Goal: Contribute content: Contribute content

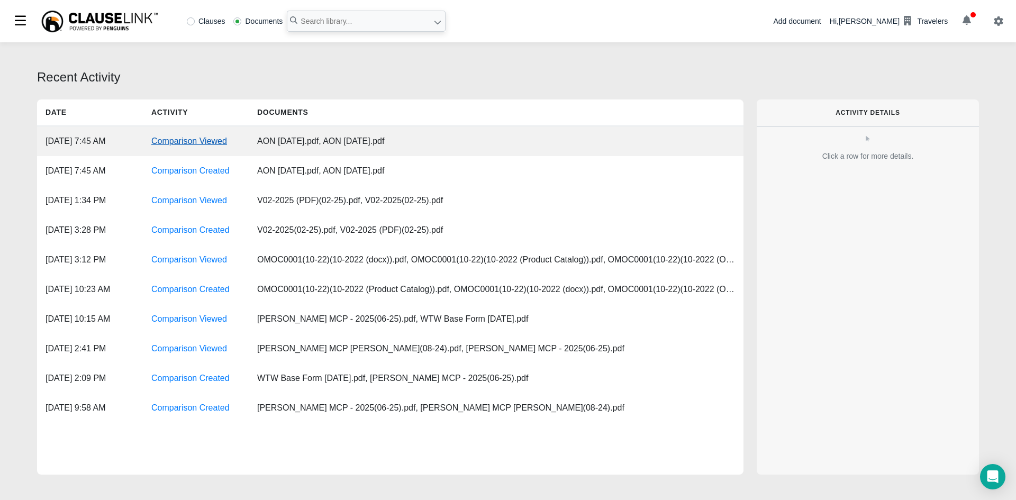
click at [203, 137] on link "Comparison Viewed" at bounding box center [189, 141] width 76 height 9
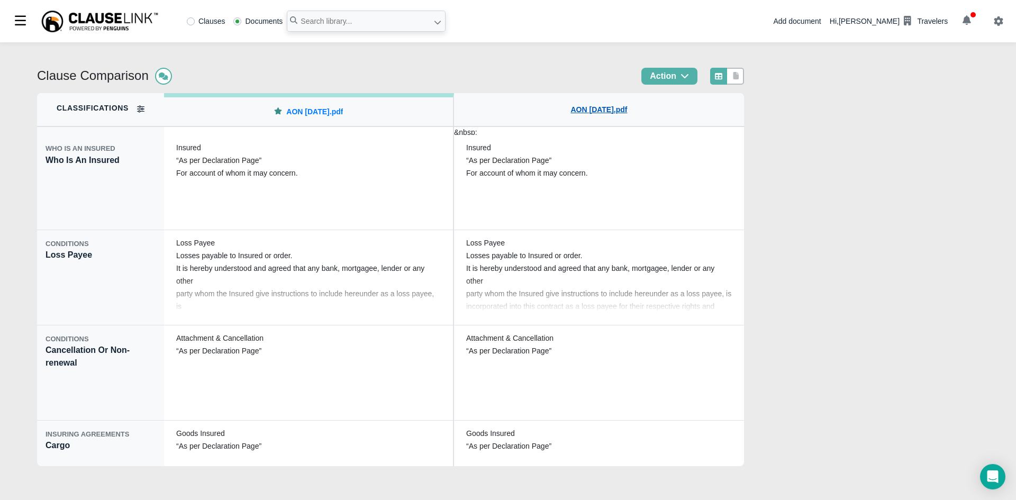
click at [621, 110] on link "AON [DATE].pdf" at bounding box center [599, 109] width 57 height 11
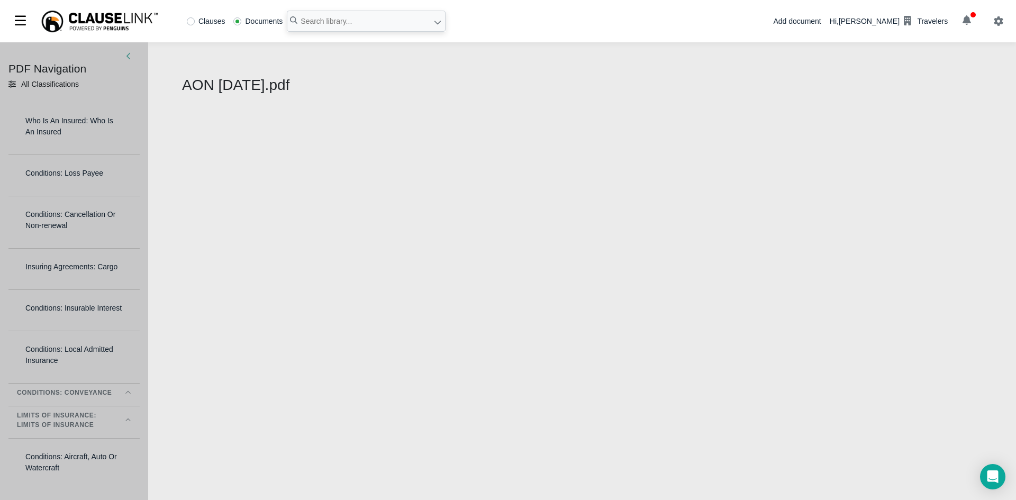
select select "1"
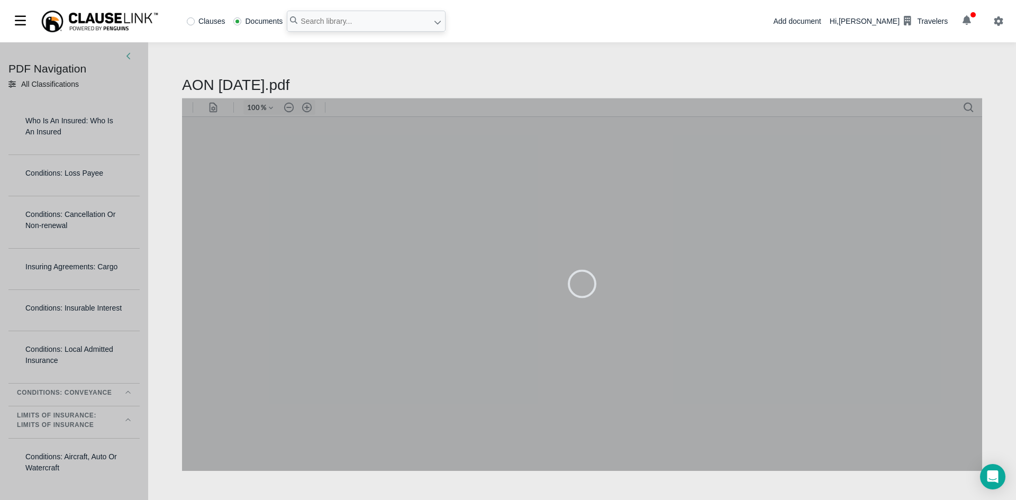
click at [210, 109] on div at bounding box center [582, 283] width 800 height 373
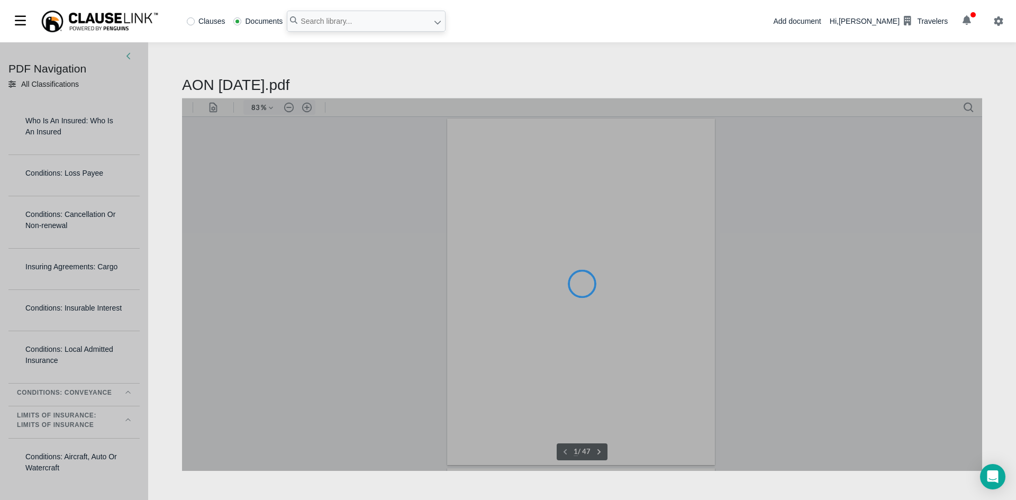
type input "83"
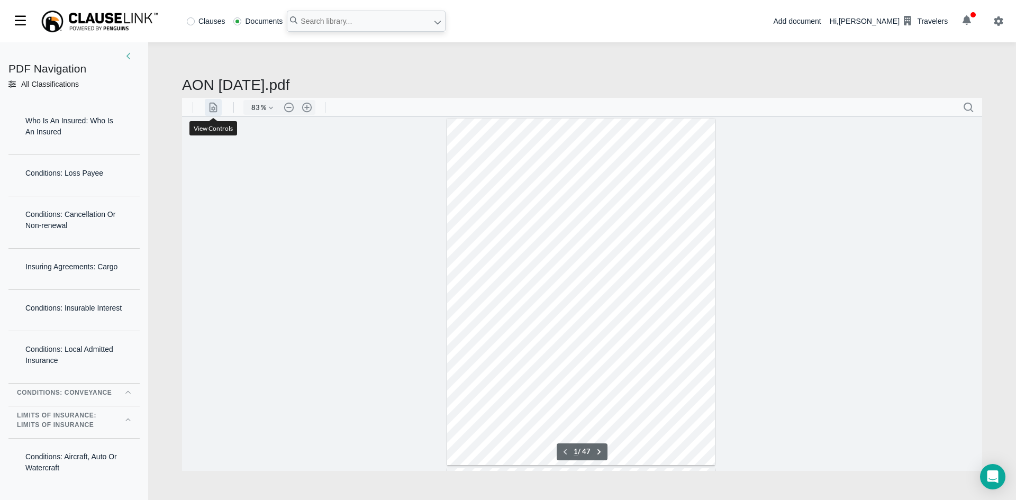
click at [211, 108] on button ".cls-1{fill:#8c8c8c;} icon - line - header - page manipulation" at bounding box center [213, 106] width 17 height 17
click at [411, 171] on div at bounding box center [582, 293] width 800 height 354
type input "6"
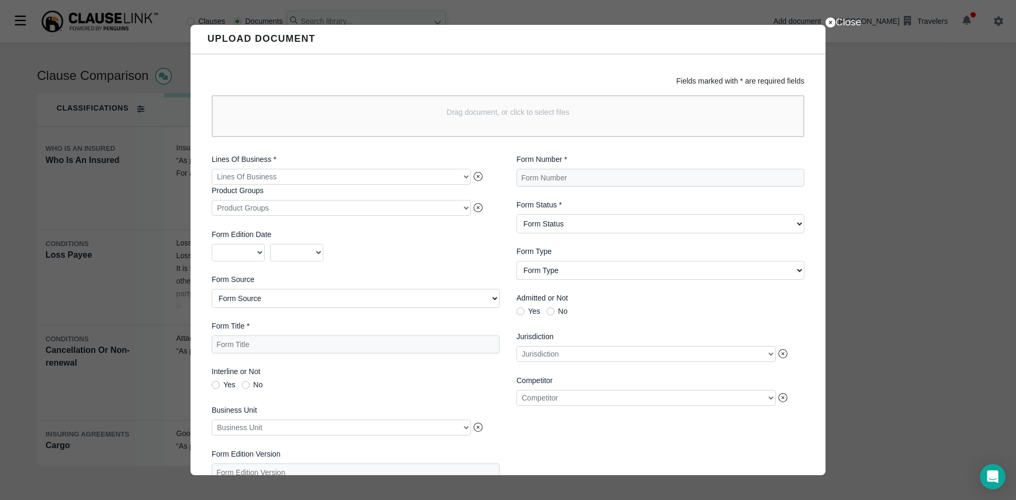
click at [304, 130] on div "Drag document, or click to select files" at bounding box center [508, 116] width 593 height 42
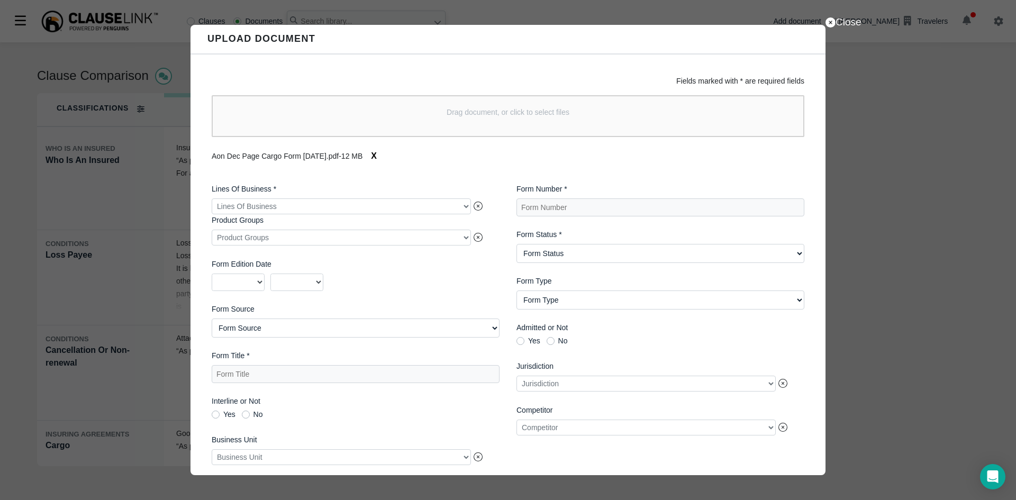
click at [393, 205] on div at bounding box center [341, 207] width 259 height 16
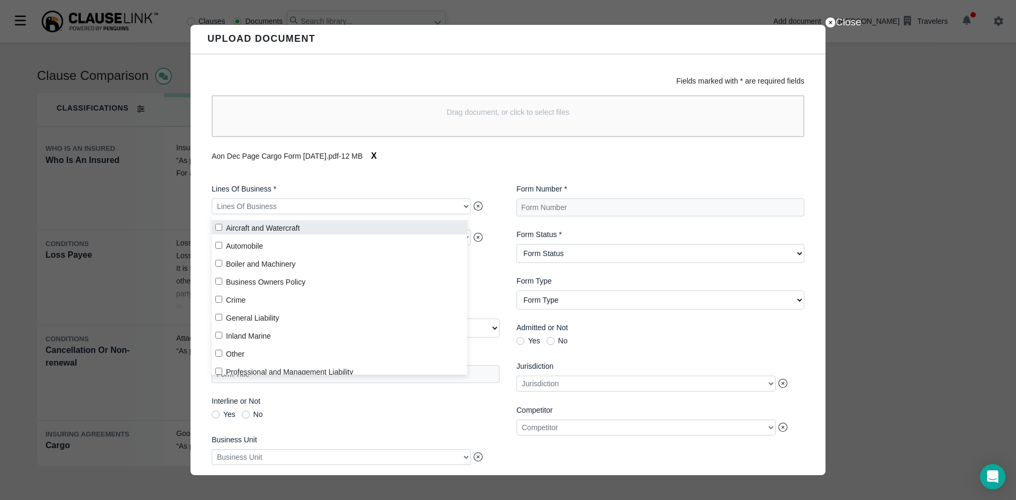
click at [219, 226] on input "Aircraft and Watercraft" at bounding box center [218, 227] width 7 height 7
checkbox input "true"
click at [433, 167] on div "Fields marked with * are required fields Drag document, or click to select file…" at bounding box center [508, 265] width 635 height 421
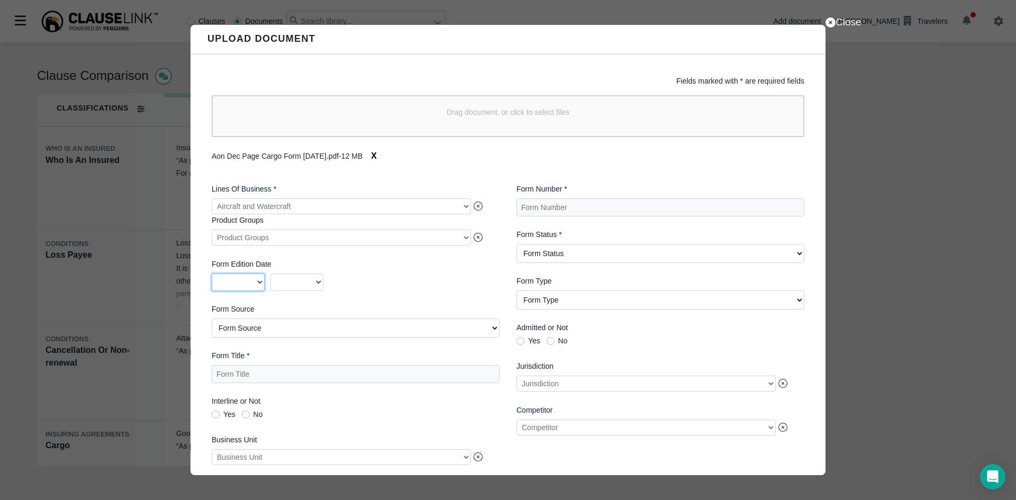
click at [259, 283] on select "2025 2024 2023 2022 2021 2020 2019 2018 2017 2016 2015 2014 2013 2012 2011 2010…" at bounding box center [238, 283] width 53 height 18
select select "2025"
click at [212, 275] on select "2025 2024 2023 2022 2021 2020 2019 2018 2017 2016 2015 2014 2013 2012 2011 2010…" at bounding box center [238, 283] width 53 height 18
click at [319, 283] on select "01 02 03 04 05 06 07 08 09 10 11 12" at bounding box center [297, 283] width 53 height 18
select select "07"
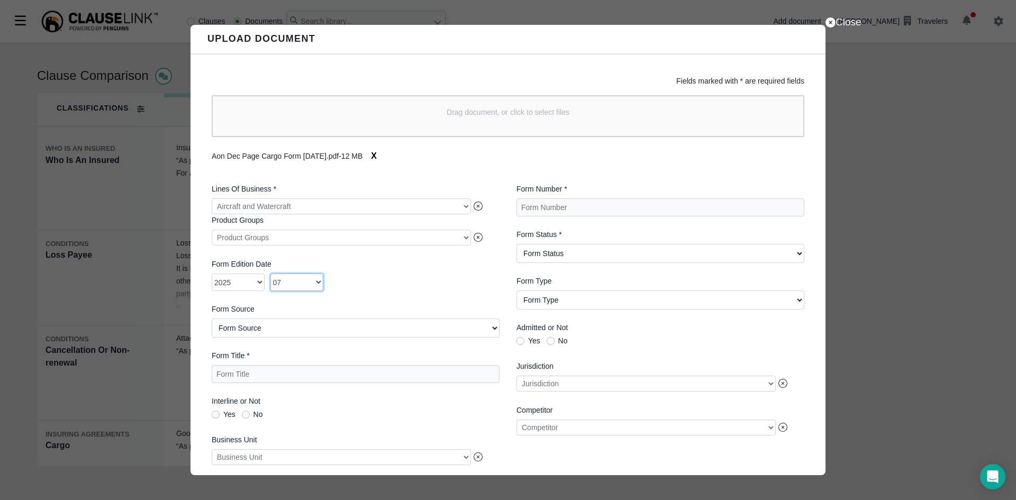
click at [271, 275] on select "01 02 03 04 05 06 07 08 09 10 11 12" at bounding box center [297, 283] width 53 height 18
click at [335, 331] on Source "Form Source AIMU ISO Northland Group Other [GEOGRAPHIC_DATA][PERSON_NAME] - Oth…" at bounding box center [356, 328] width 288 height 19
select Source "Other"
click at [212, 321] on Source "Form Source AIMU ISO Northland Group Other [GEOGRAPHIC_DATA][PERSON_NAME] - Oth…" at bounding box center [356, 328] width 288 height 19
click at [305, 382] on Title "Form Title *" at bounding box center [356, 374] width 288 height 18
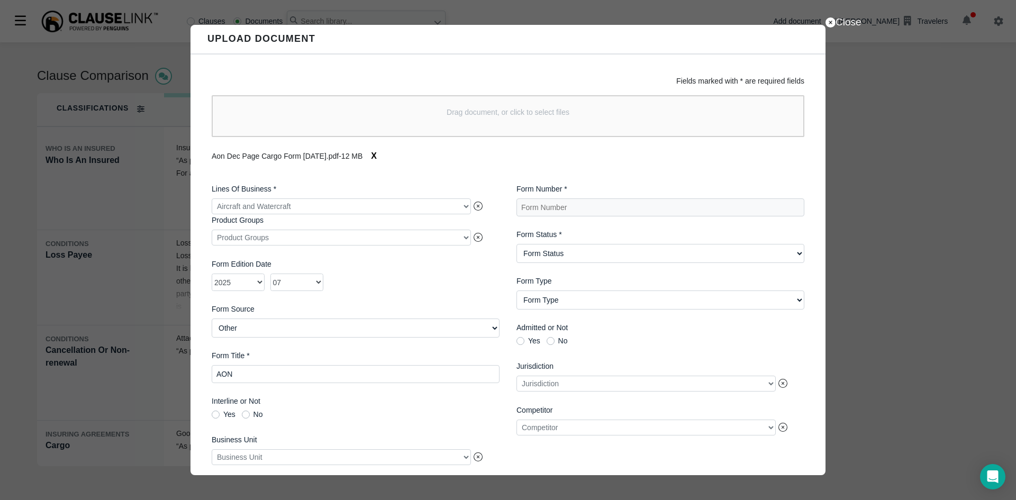
paste Title "Marine Open Cargo Policy"
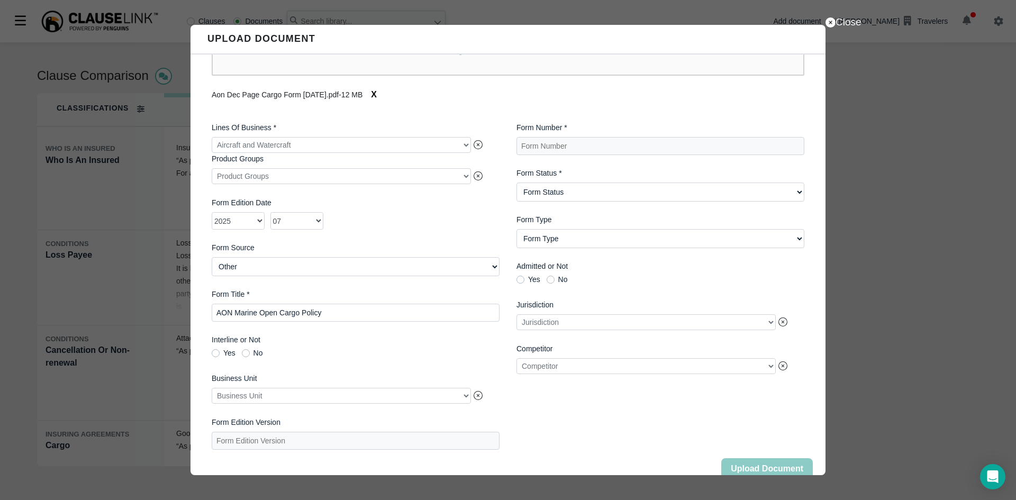
scroll to position [86, 0]
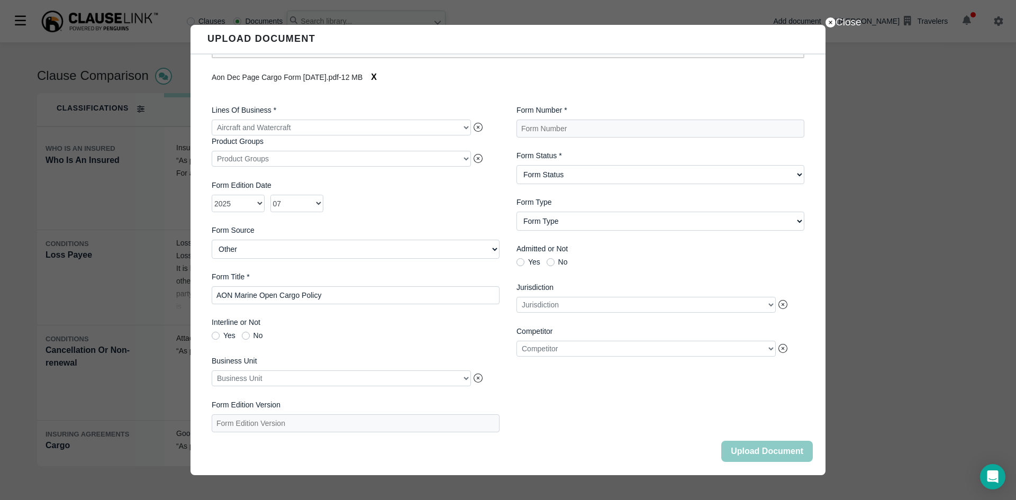
type Title "AON Marine Open Cargo Policy"
click at [465, 380] on div at bounding box center [341, 379] width 259 height 16
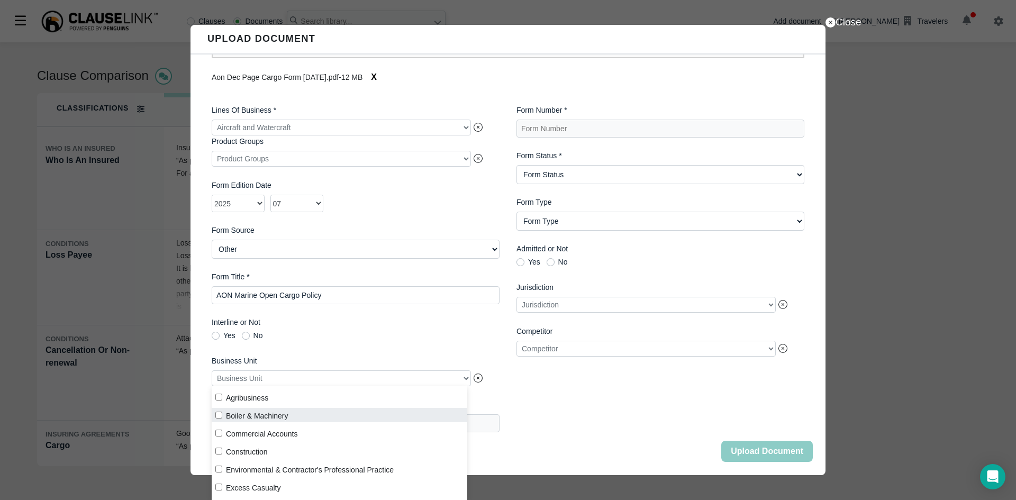
scroll to position [176, 0]
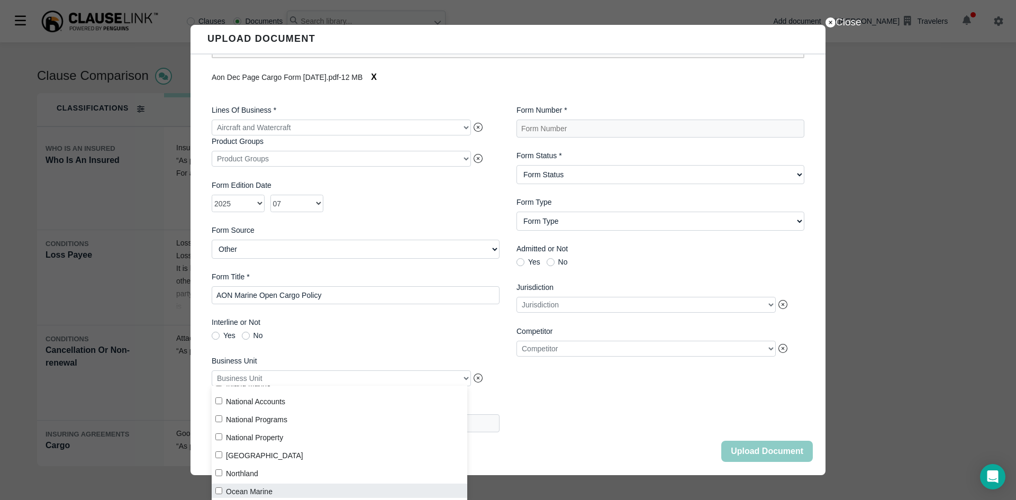
click at [271, 492] on label "Ocean Marine" at bounding box center [340, 491] width 256 height 14
checkbox input "true"
click at [420, 322] on label "Interline or Not" at bounding box center [356, 322] width 288 height 11
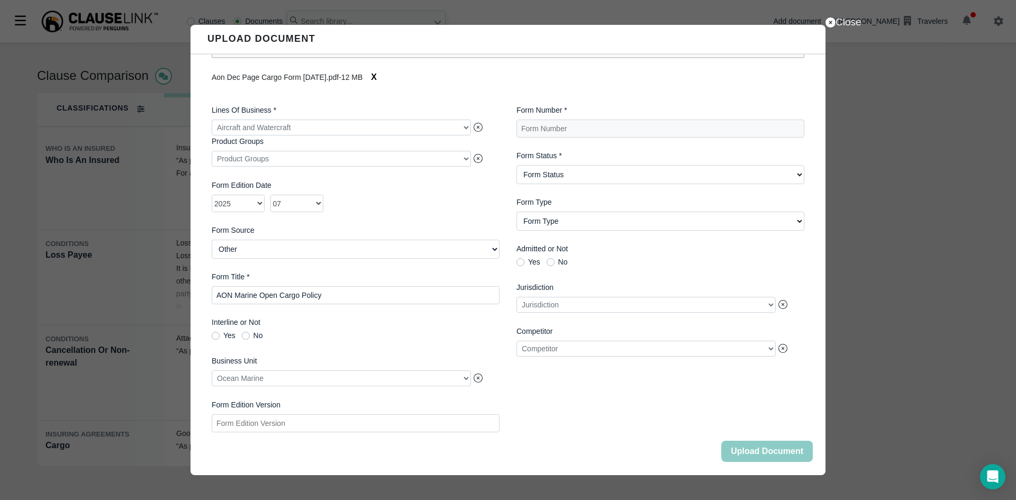
click at [382, 419] on Version "Form Edition Version" at bounding box center [356, 424] width 288 height 18
click at [397, 418] on Version "Form Edition Version" at bounding box center [356, 424] width 288 height 18
type Version "[DATE]"
drag, startPoint x: 310, startPoint y: 420, endPoint x: 74, endPoint y: 411, distance: 235.7
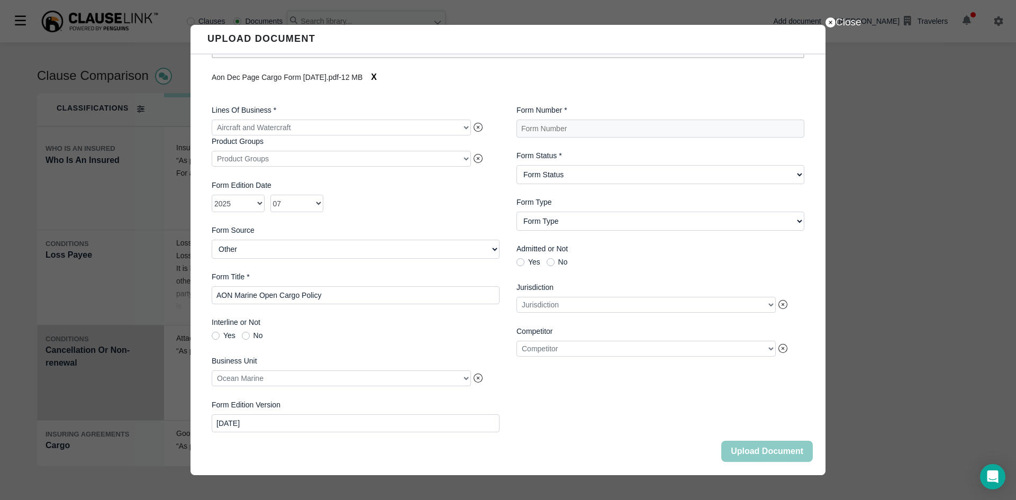
click at [70, 414] on div "Close Upload Document Fields marked with * are required fields Drag document, o…" at bounding box center [508, 250] width 1016 height 500
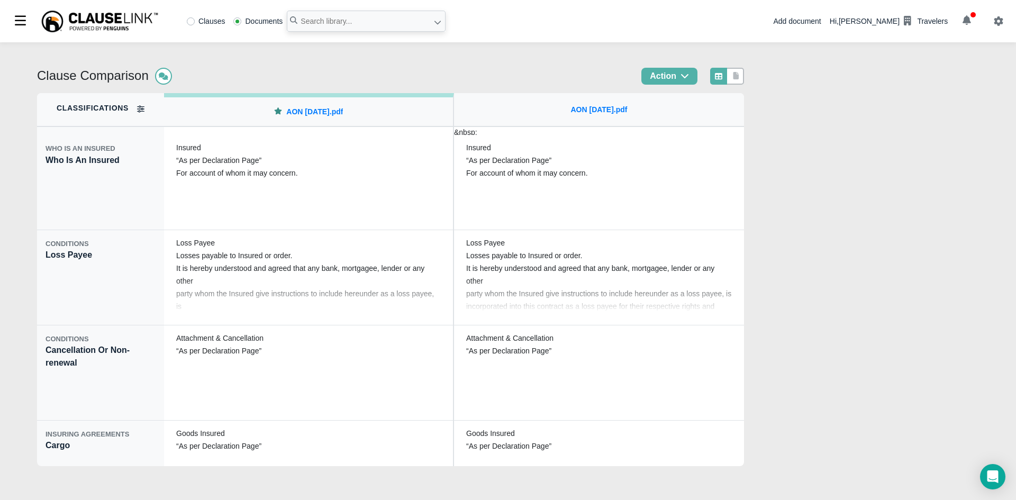
click at [812, 18] on div "Add document" at bounding box center [797, 21] width 48 height 11
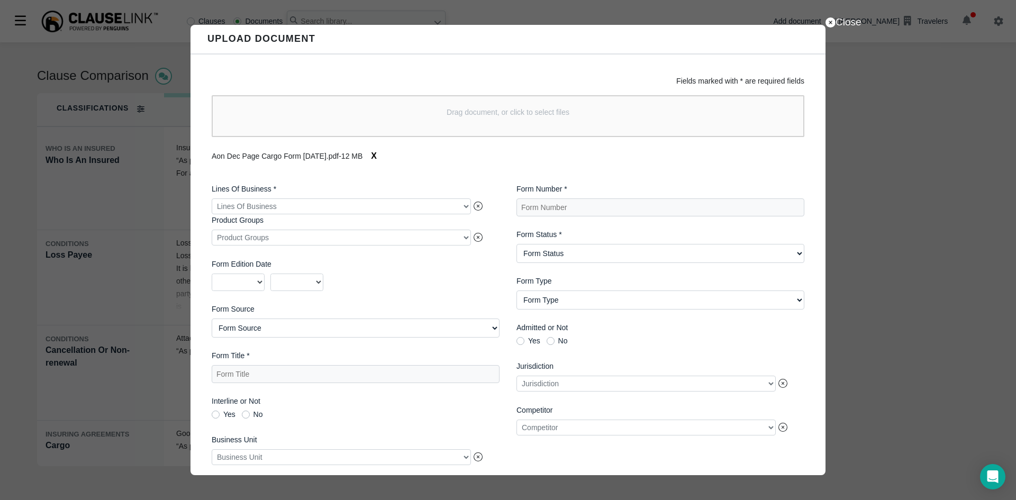
click at [461, 209] on div at bounding box center [341, 207] width 259 height 16
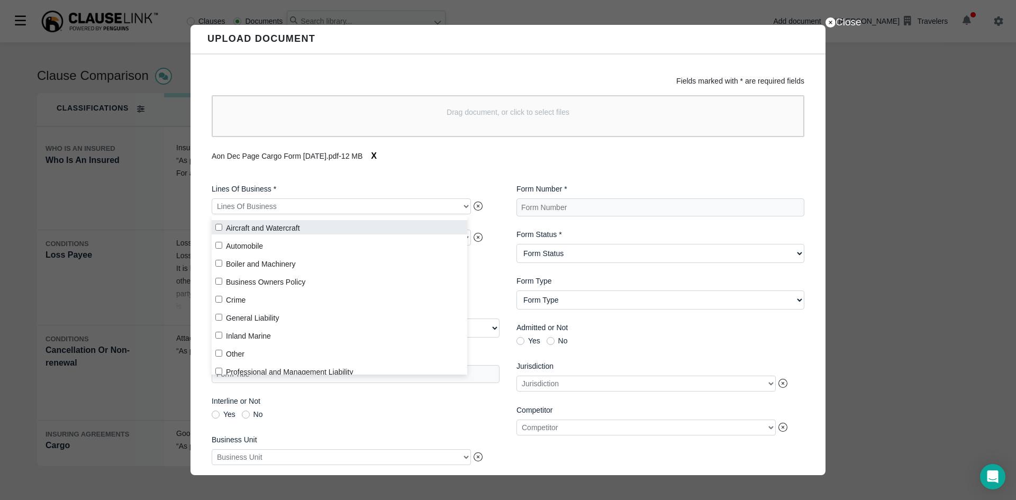
click at [270, 227] on label "Aircraft and Watercraft" at bounding box center [340, 227] width 256 height 14
checkbox input "true"
click at [451, 179] on div "Lines Of Business * Aircraft and Watercraft Product Groups Product Groups Form …" at bounding box center [355, 347] width 305 height 345
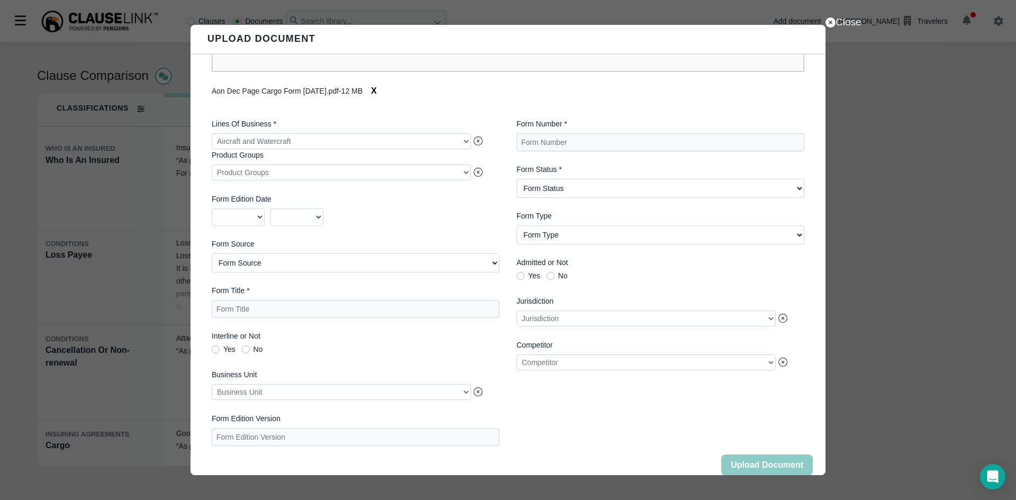
scroll to position [86, 0]
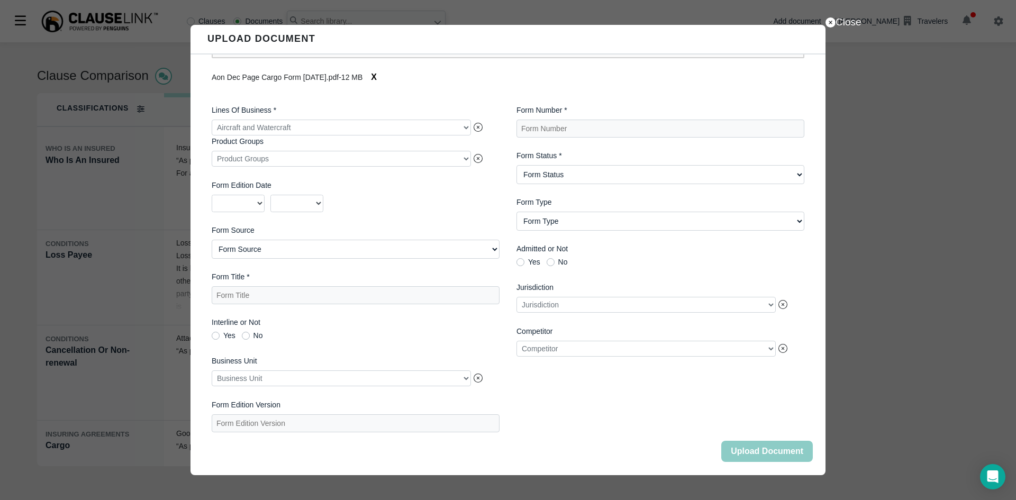
click at [365, 240] on Source "Form Source AIMU ISO Northland Group Other [GEOGRAPHIC_DATA][PERSON_NAME] - Oth…" at bounding box center [356, 249] width 288 height 19
select Source "Other"
click at [212, 240] on Source "Form Source AIMU ISO Northland Group Other [GEOGRAPHIC_DATA][PERSON_NAME] - Oth…" at bounding box center [356, 249] width 288 height 19
click at [267, 294] on Title "Form Title *" at bounding box center [356, 295] width 288 height 18
paste Title "Marine Open Cargo Policy"
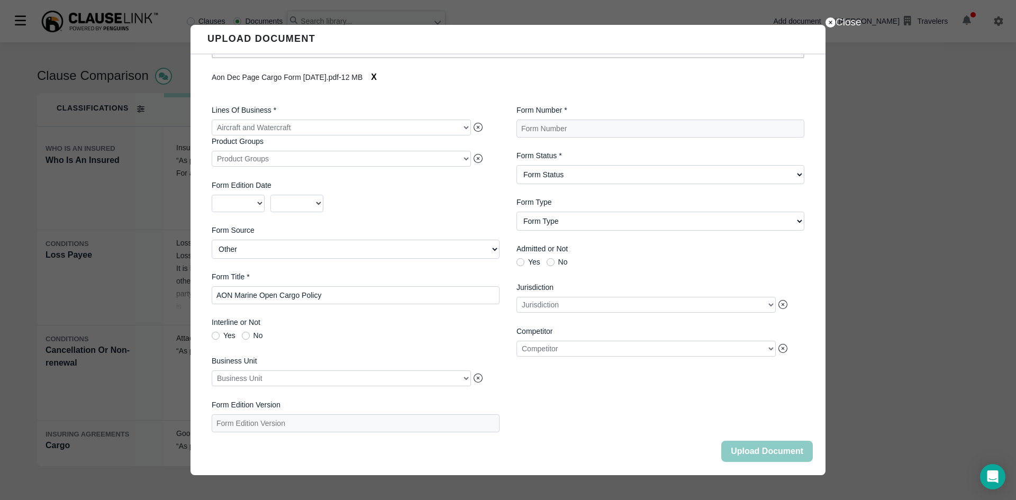
click at [323, 298] on Title "AON Marine Open Cargo Policy" at bounding box center [356, 295] width 288 height 18
type Title "AON Marine Open Cargo Policy [DATE]"
click at [439, 380] on div at bounding box center [341, 379] width 259 height 16
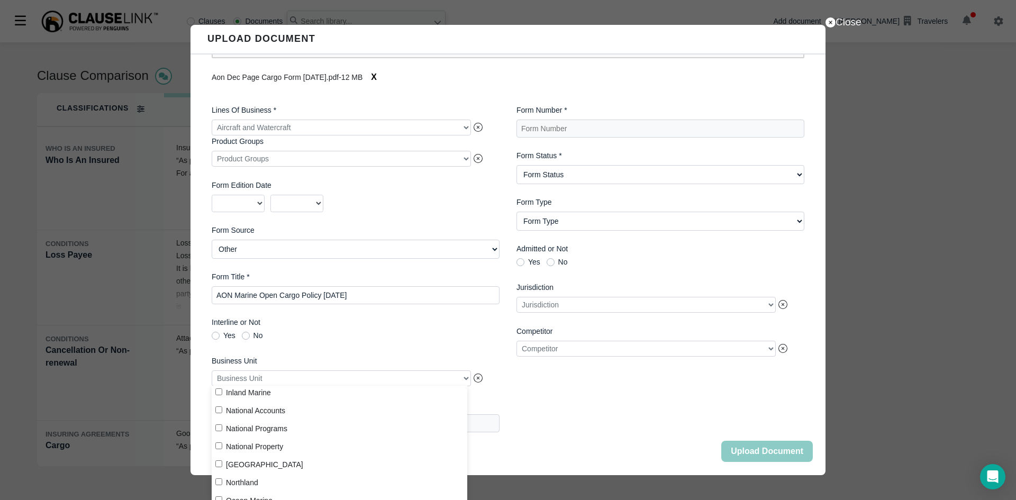
scroll to position [176, 0]
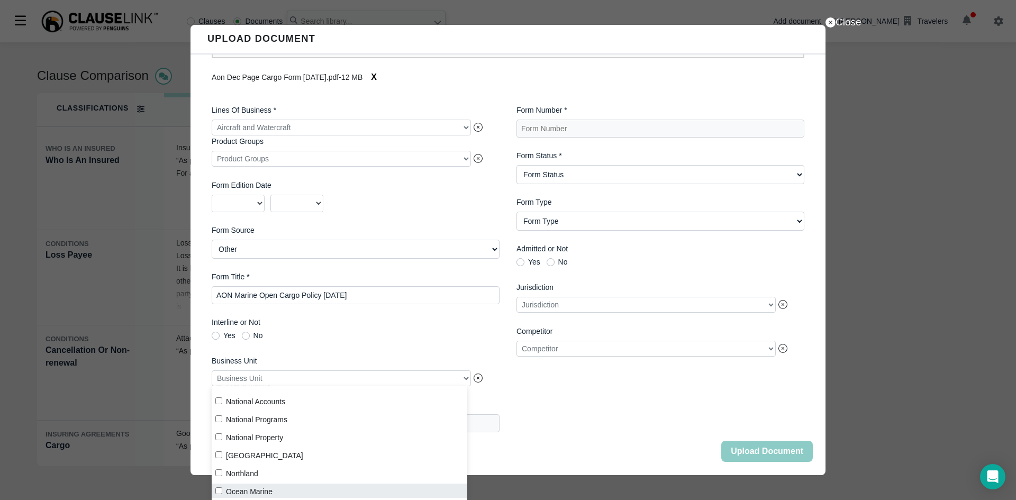
click at [242, 492] on label "Ocean Marine" at bounding box center [340, 491] width 256 height 14
checkbox input "true"
click at [428, 317] on label "Interline or Not" at bounding box center [356, 322] width 288 height 11
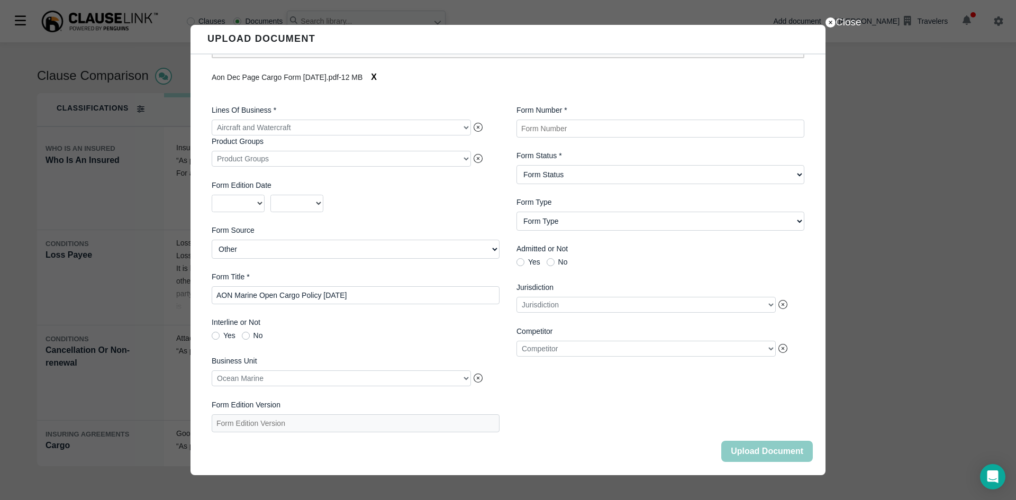
click at [559, 124] on Number "Form Number *" at bounding box center [661, 129] width 288 height 18
type Number "AON [DATE]"
click at [588, 177] on Status "Form Status Active Obsolete" at bounding box center [661, 174] width 288 height 19
select Status "Active"
click at [517, 165] on Status "Form Status Active Obsolete" at bounding box center [661, 174] width 288 height 19
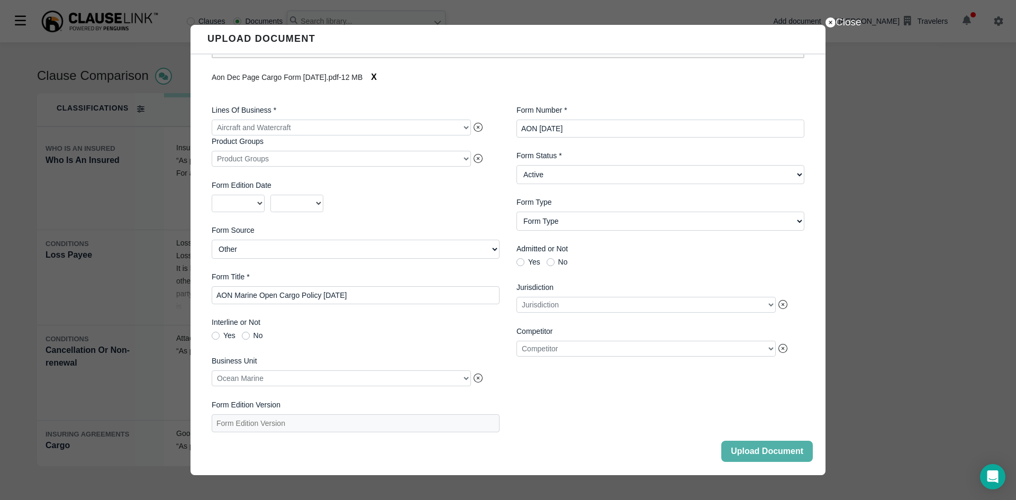
click at [578, 216] on Type "Form Type Auto ID Card Auto Selection/Rejection Form Cancellation/Non-Renewal C…" at bounding box center [661, 221] width 288 height 19
click at [548, 260] on label "No" at bounding box center [557, 261] width 21 height 7
radio Not-no "true"
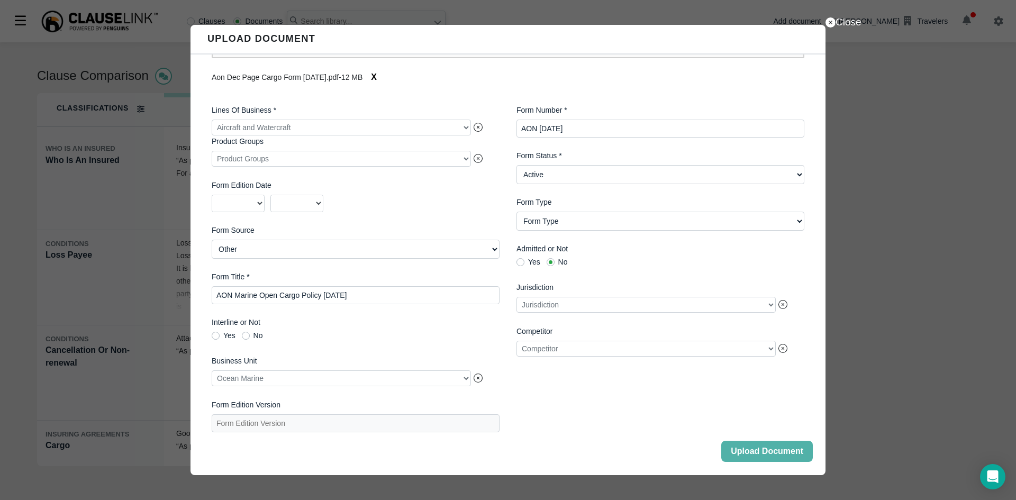
click at [622, 222] on Type "Form Type Auto ID Card Auto Selection/Rejection Form Cancellation/Non-Renewal C…" at bounding box center [661, 221] width 288 height 19
select Type "Coverage Form"
click at [517, 212] on Type "Form Type Auto ID Card Auto Selection/Rejection Form Cancellation/Non-Renewal C…" at bounding box center [661, 221] width 288 height 19
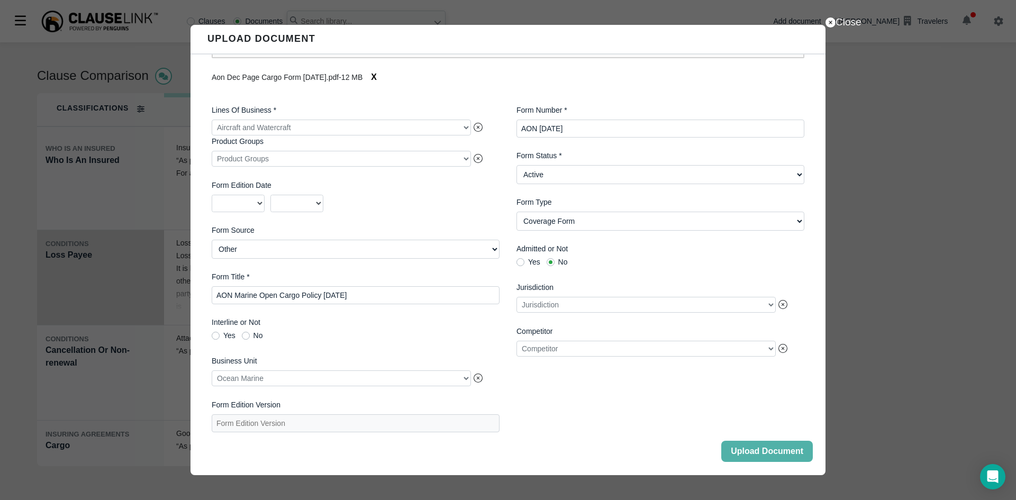
drag, startPoint x: 393, startPoint y: 295, endPoint x: 113, endPoint y: 290, distance: 280.6
click at [116, 289] on div "Close Upload Document Fields marked with * are required fields Drag document, o…" at bounding box center [508, 250] width 1016 height 500
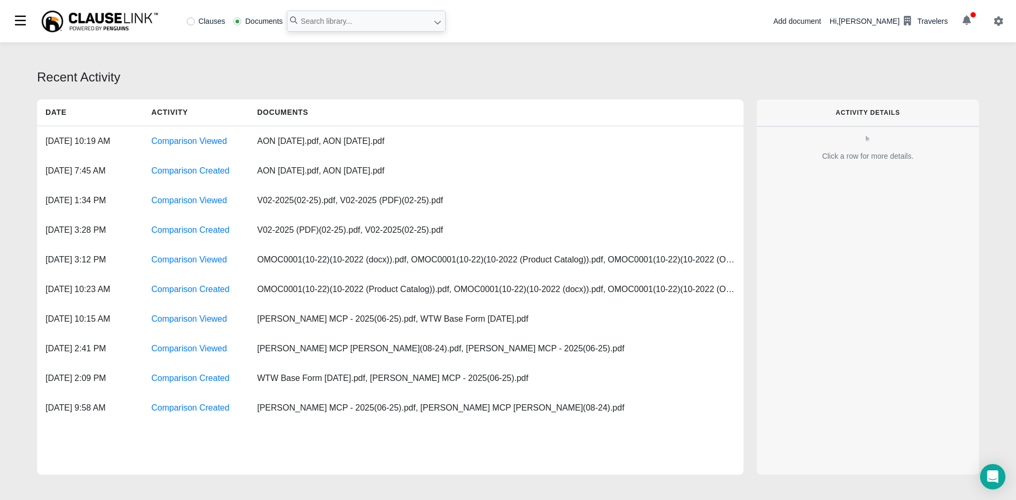
click at [821, 23] on div "Add document" at bounding box center [797, 21] width 48 height 11
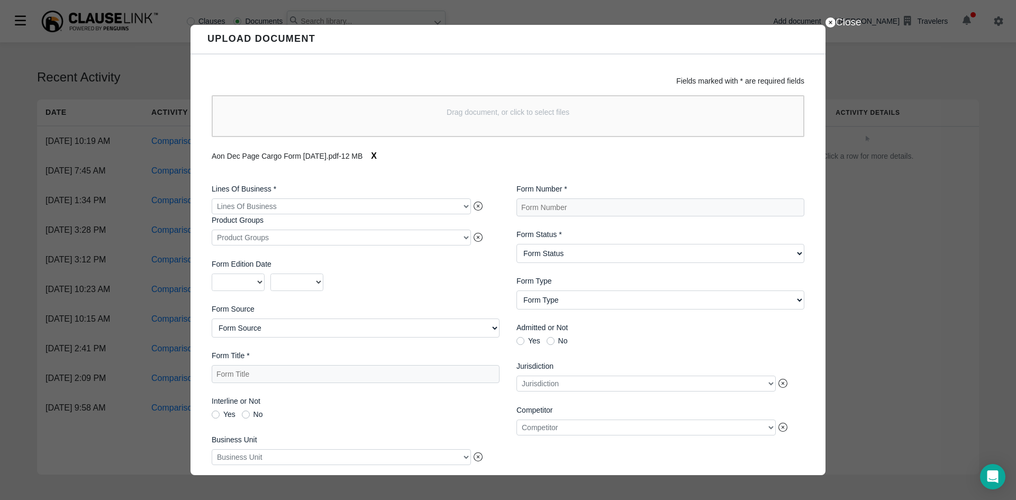
click at [461, 207] on div at bounding box center [341, 207] width 259 height 16
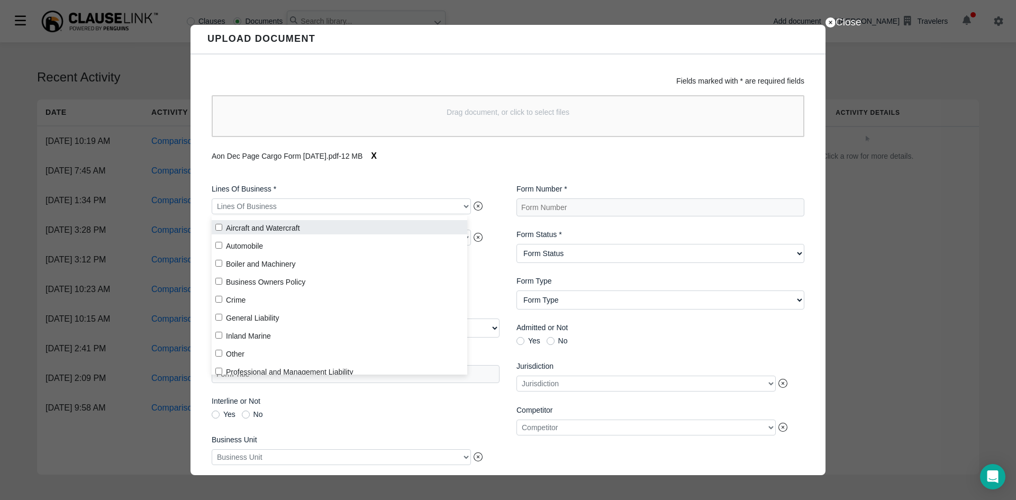
click at [219, 227] on input "Aircraft and Watercraft" at bounding box center [218, 227] width 7 height 7
checkbox input "true"
click at [476, 265] on label "Form Edition Date" at bounding box center [356, 264] width 288 height 11
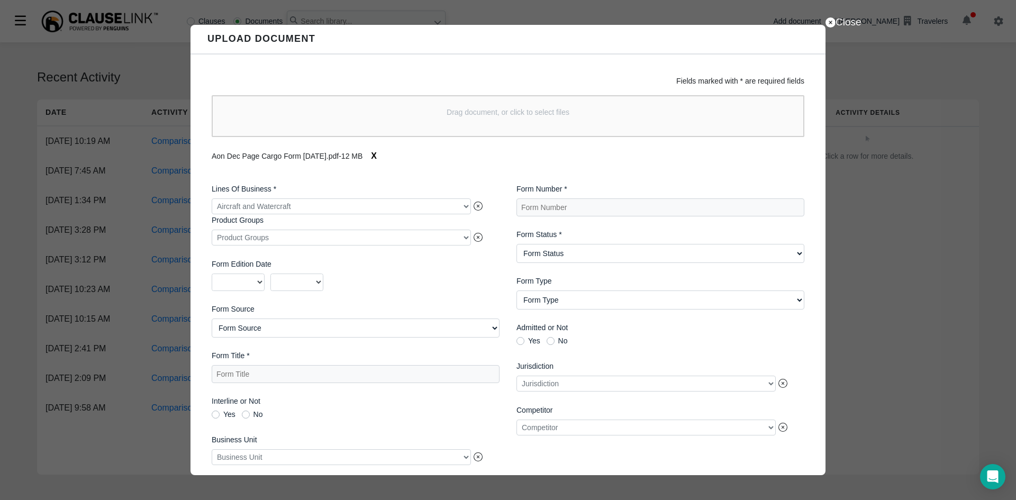
click at [394, 336] on Source "Form Source AIMU ISO Northland Group Other [GEOGRAPHIC_DATA][PERSON_NAME] - Oth…" at bounding box center [356, 328] width 288 height 19
select Source "Other"
click at [212, 321] on Source "Form Source AIMU ISO Northland Group Other [GEOGRAPHIC_DATA][PERSON_NAME] - Oth…" at bounding box center [356, 328] width 288 height 19
click at [319, 376] on Title "Form Title *" at bounding box center [356, 374] width 288 height 18
click at [340, 371] on Title "AON Marine Open Cargo Policy" at bounding box center [356, 374] width 288 height 18
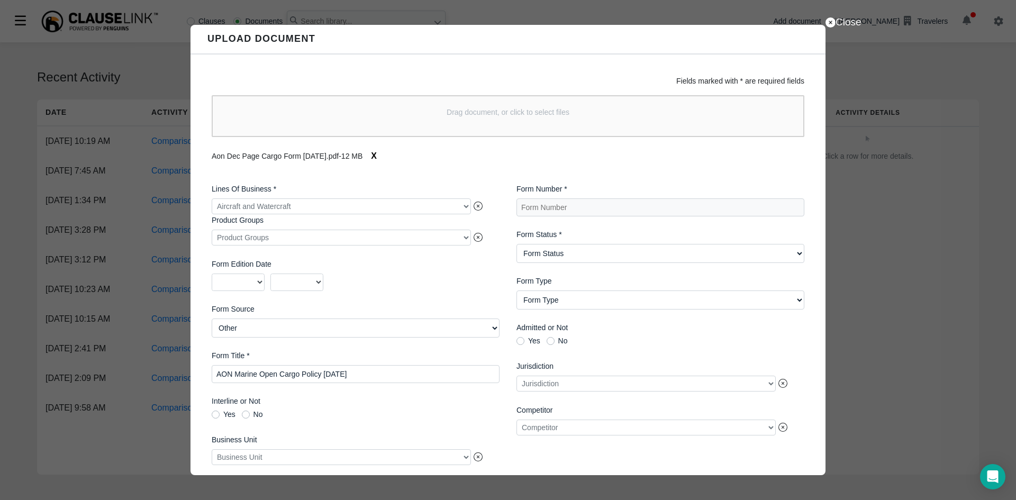
type Title "AON Marine Open Cargo Policy 7-18-25"
click at [248, 418] on label "No" at bounding box center [252, 414] width 21 height 7
radio Not-no "true"
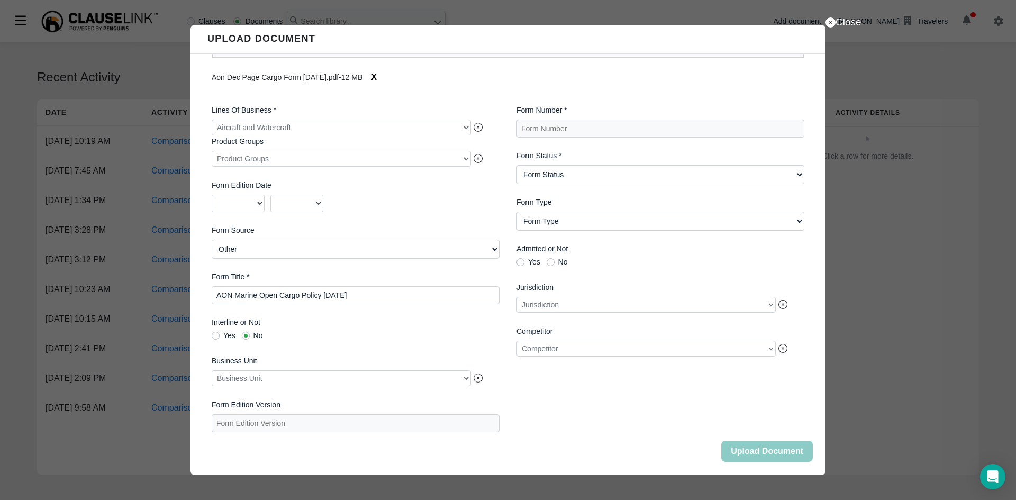
click at [460, 372] on div at bounding box center [341, 379] width 259 height 16
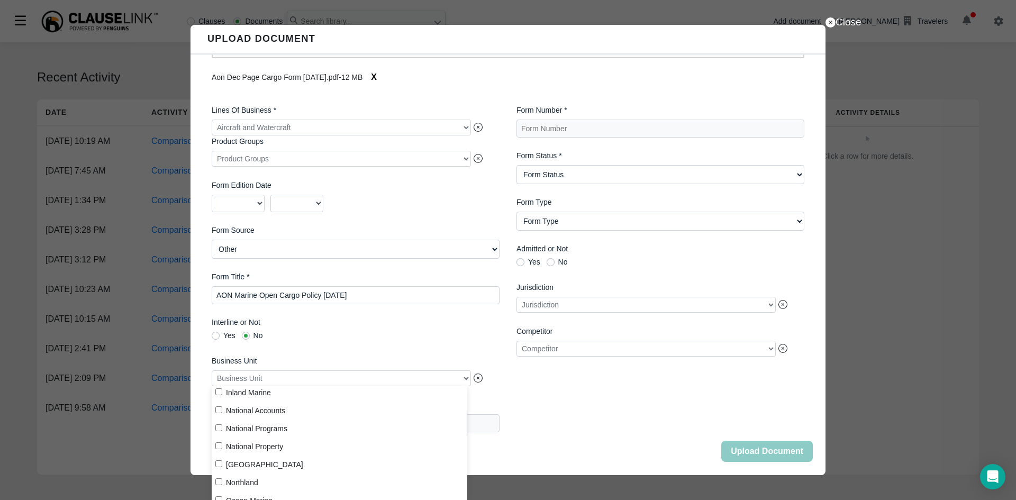
scroll to position [176, 0]
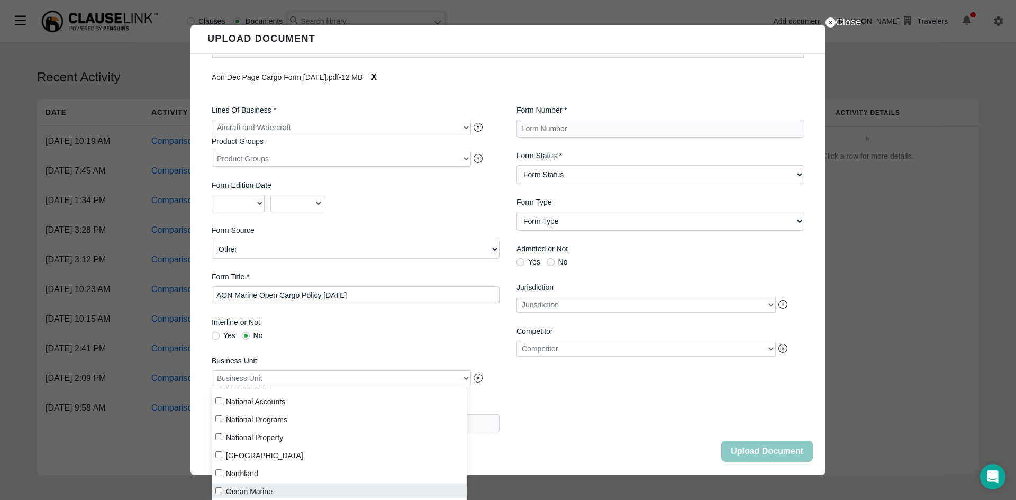
click at [219, 490] on input "Ocean Marine" at bounding box center [218, 491] width 7 height 7
checkbox input "true"
click at [399, 346] on div "Lines Of Business * Aircraft and Watercraft Product Groups Product Groups Form …" at bounding box center [355, 268] width 305 height 345
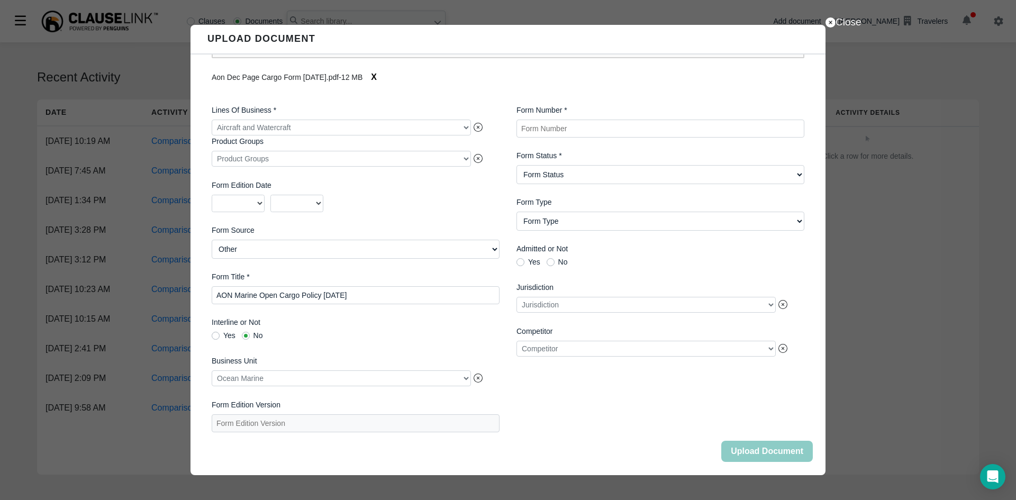
click at [616, 120] on Number "Form Number *" at bounding box center [661, 129] width 288 height 18
type Number "AON [DATE]"
click at [596, 169] on Status "Form Status Active Obsolete" at bounding box center [661, 174] width 288 height 19
select Status "Active"
click at [517, 165] on Status "Form Status Active Obsolete" at bounding box center [661, 174] width 288 height 19
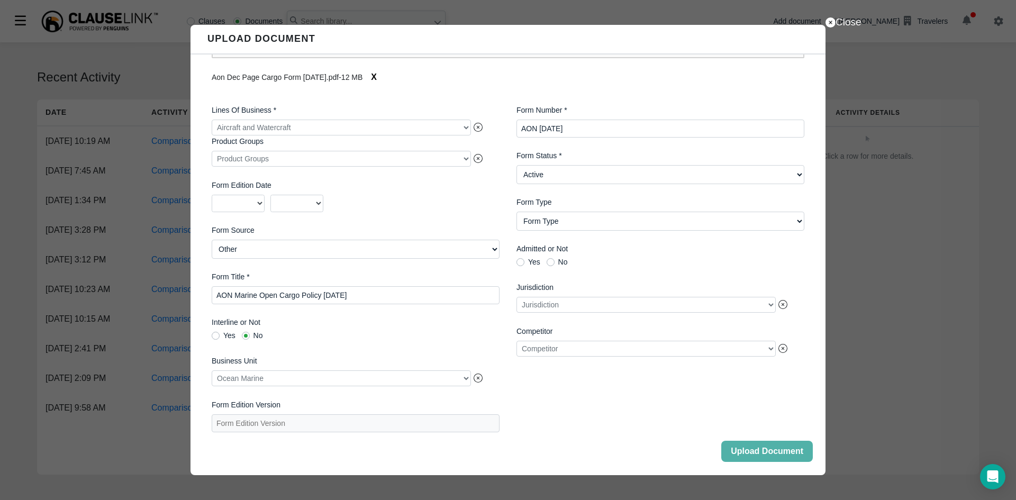
click at [566, 216] on Type "Form Type Auto ID Card Auto Selection/Rejection Form Cancellation/Non-Renewal C…" at bounding box center [661, 221] width 288 height 19
select Type "Coverage Form"
click at [517, 212] on Type "Form Type Auto ID Card Auto Selection/Rejection Form Cancellation/Non-Renewal C…" at bounding box center [661, 221] width 288 height 19
click at [771, 455] on button "Upload Document" at bounding box center [768, 451] width 92 height 21
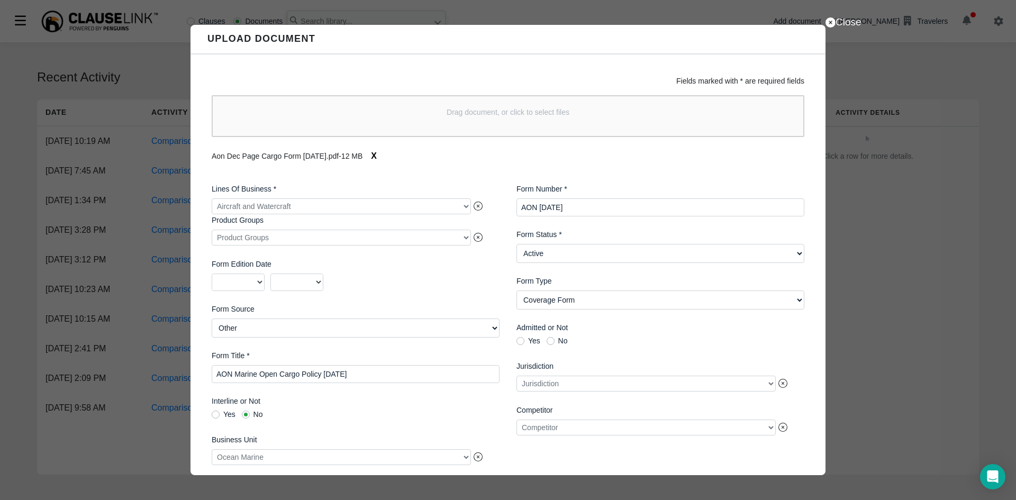
scroll to position [86, 0]
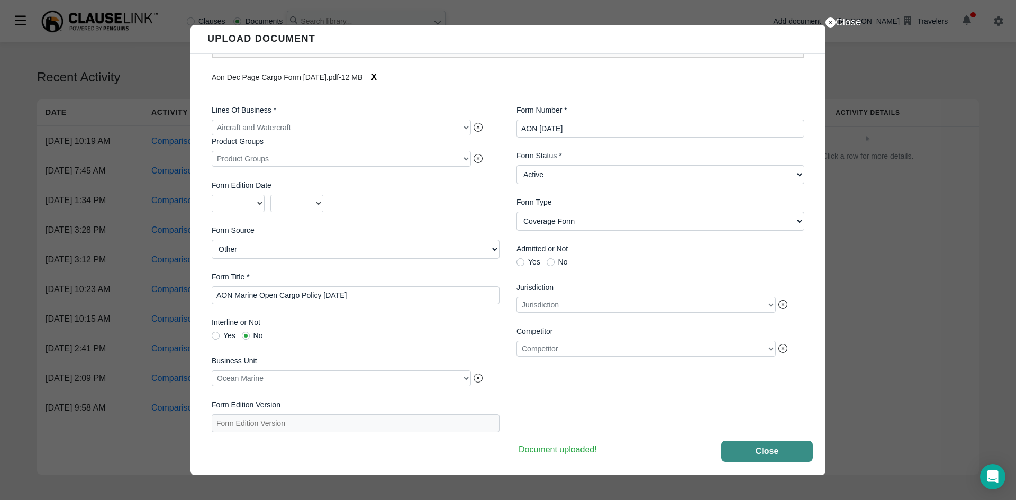
click at [773, 446] on button "Close" at bounding box center [768, 451] width 92 height 21
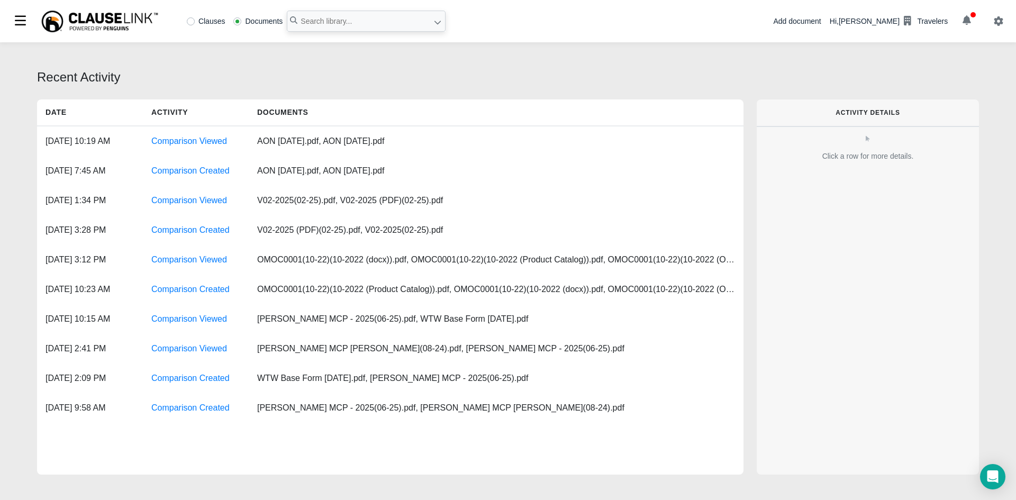
click at [821, 24] on div "Add document" at bounding box center [797, 21] width 48 height 11
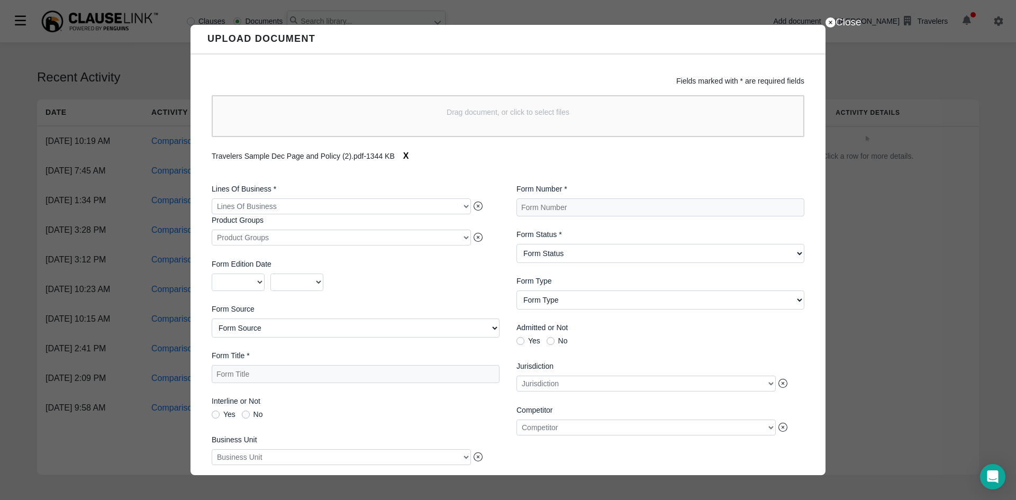
click at [289, 208] on div at bounding box center [341, 207] width 259 height 16
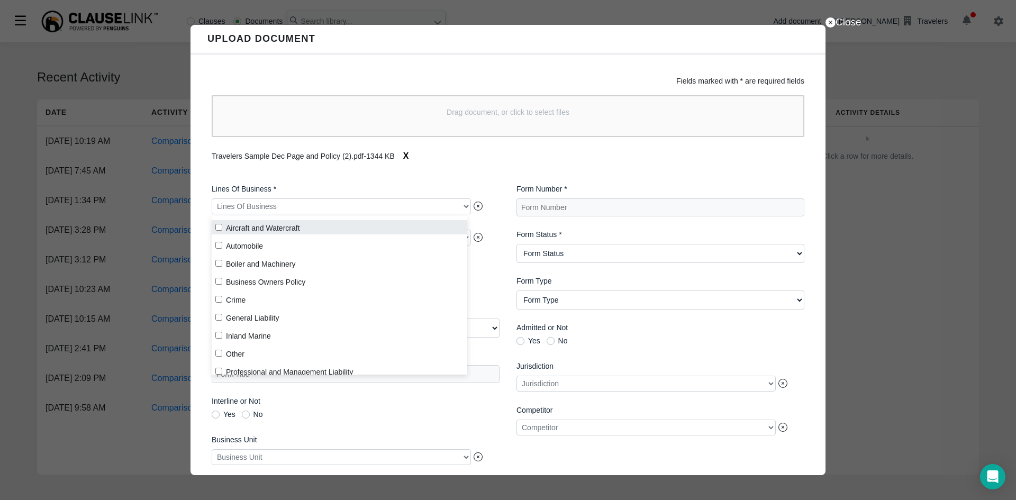
click at [218, 226] on input "Aircraft and Watercraft" at bounding box center [218, 227] width 7 height 7
checkbox input "true"
click at [442, 182] on div "Lines Of Business * Aircraft and Watercraft Product Groups Product Groups Form …" at bounding box center [355, 347] width 305 height 345
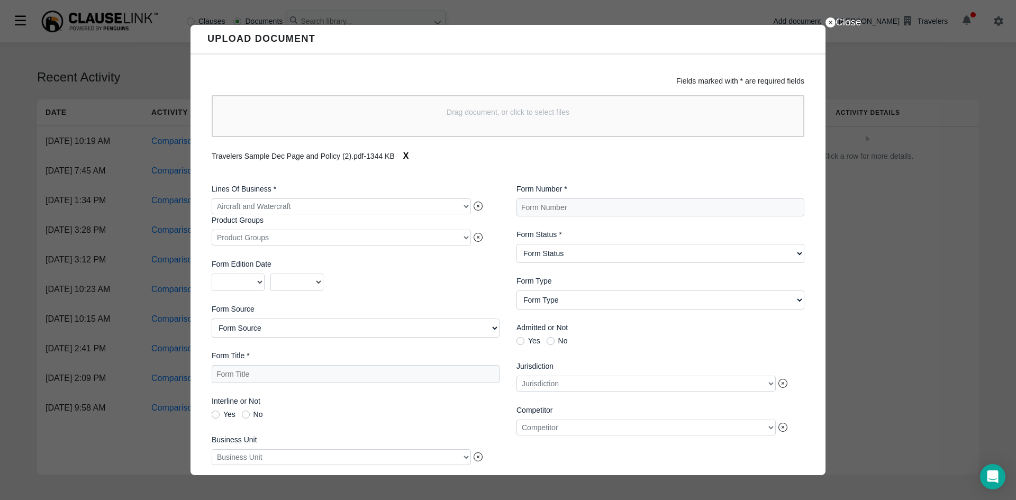
click at [282, 338] on Source "Form Source AIMU ISO Northland Group Other [GEOGRAPHIC_DATA][PERSON_NAME] - Oth…" at bounding box center [356, 328] width 288 height 19
select Source "Other"
click at [212, 321] on Source "Form Source AIMU ISO Northland Group Other [GEOGRAPHIC_DATA][PERSON_NAME] - Oth…" at bounding box center [356, 328] width 288 height 19
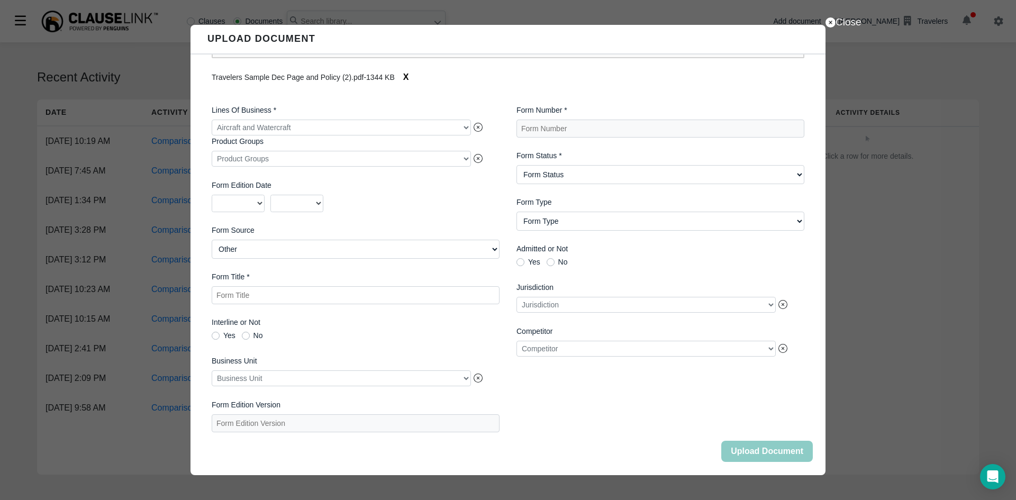
click at [321, 295] on Title "Form Title *" at bounding box center [356, 295] width 288 height 18
type Title "AON Panel Marine Open Cargo Policy 10-5-22"
click at [319, 379] on div at bounding box center [341, 379] width 259 height 16
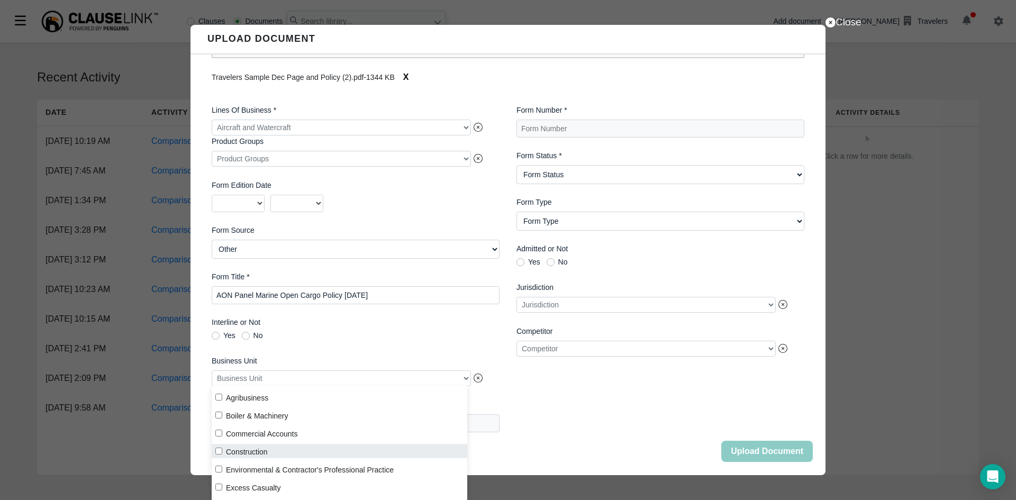
scroll to position [176, 0]
click at [241, 499] on div "Agribusiness Boiler & Machinery Commercial Accounts Construction Environmental …" at bounding box center [340, 443] width 256 height 114
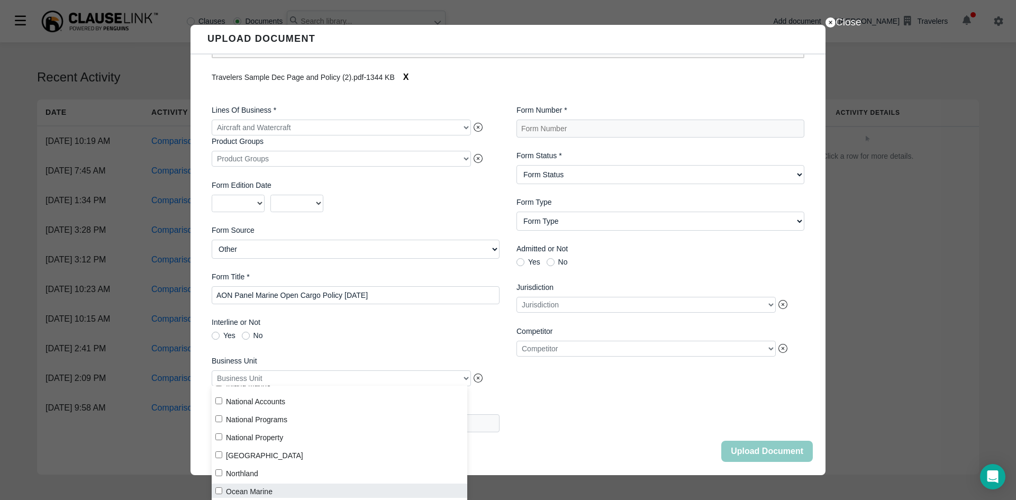
click at [241, 496] on label "Ocean Marine" at bounding box center [340, 491] width 256 height 14
checkbox input "true"
click at [346, 323] on label "Interline or Not" at bounding box center [356, 322] width 288 height 11
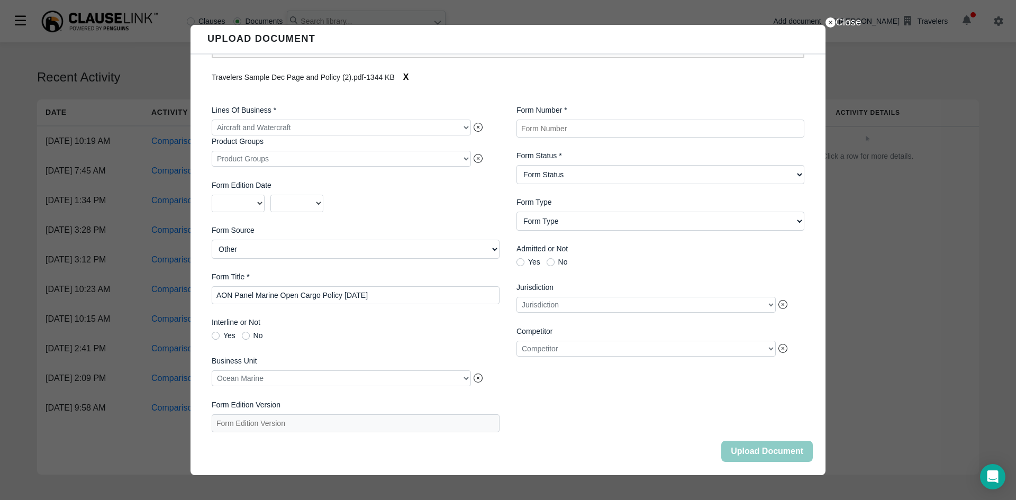
click at [585, 125] on Number "Form Number *" at bounding box center [661, 129] width 288 height 18
type Number "AON Panel 10-5-2022"
click at [592, 175] on Status "Form Status Active Obsolete" at bounding box center [661, 174] width 288 height 19
select Status "Active"
click at [517, 165] on Status "Form Status Active Obsolete" at bounding box center [661, 174] width 288 height 19
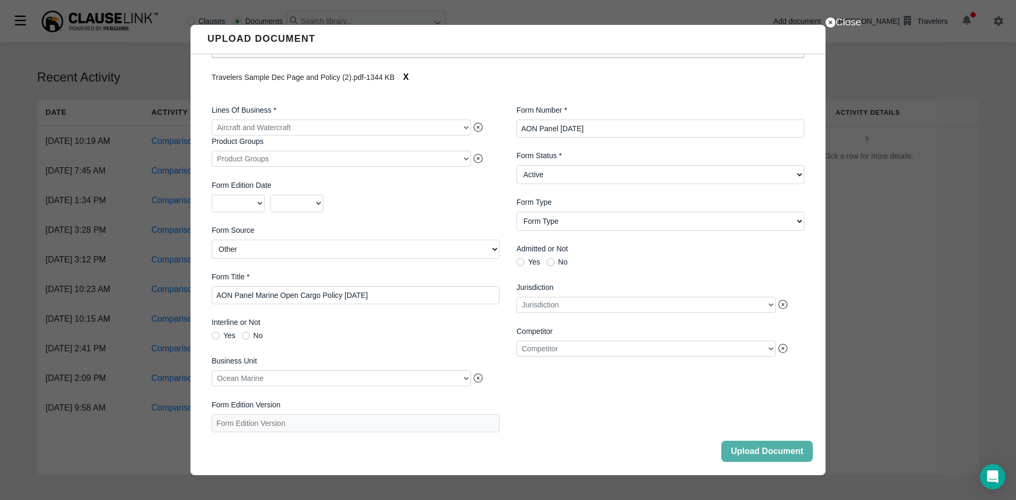
click at [565, 299] on div at bounding box center [646, 305] width 259 height 16
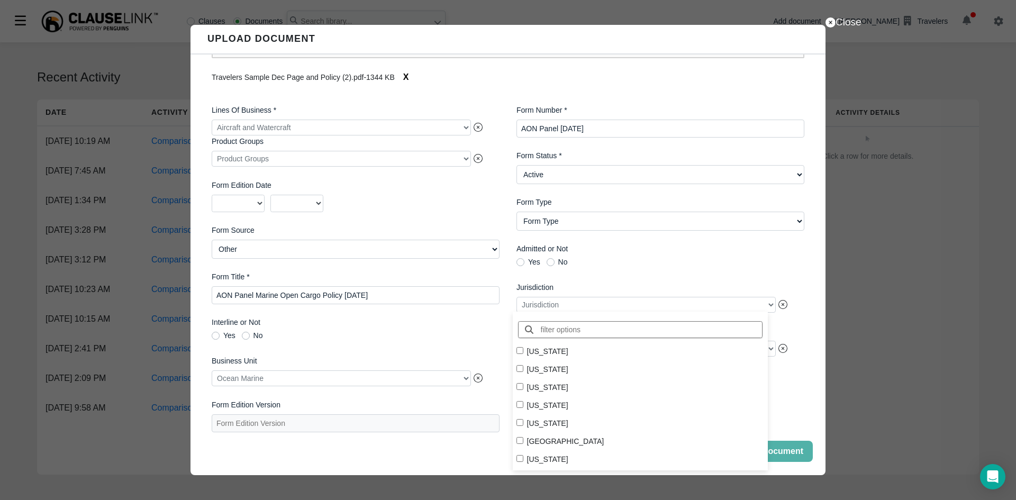
click at [565, 299] on div at bounding box center [646, 305] width 259 height 16
click at [603, 260] on span "Yes No" at bounding box center [661, 263] width 288 height 11
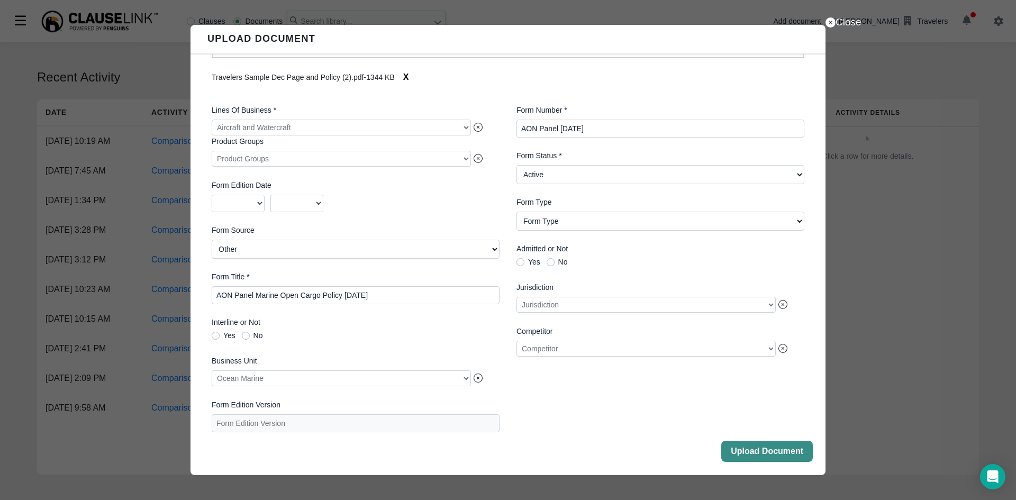
click at [749, 444] on button "Upload Document" at bounding box center [768, 451] width 92 height 21
click at [782, 455] on button "Close" at bounding box center [768, 451] width 92 height 21
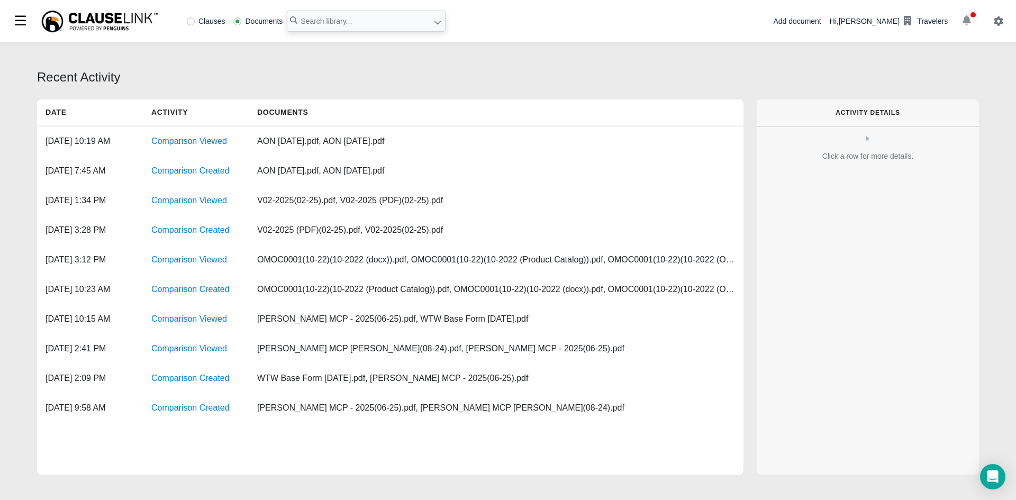
click at [968, 19] on icon "button" at bounding box center [967, 20] width 8 height 10
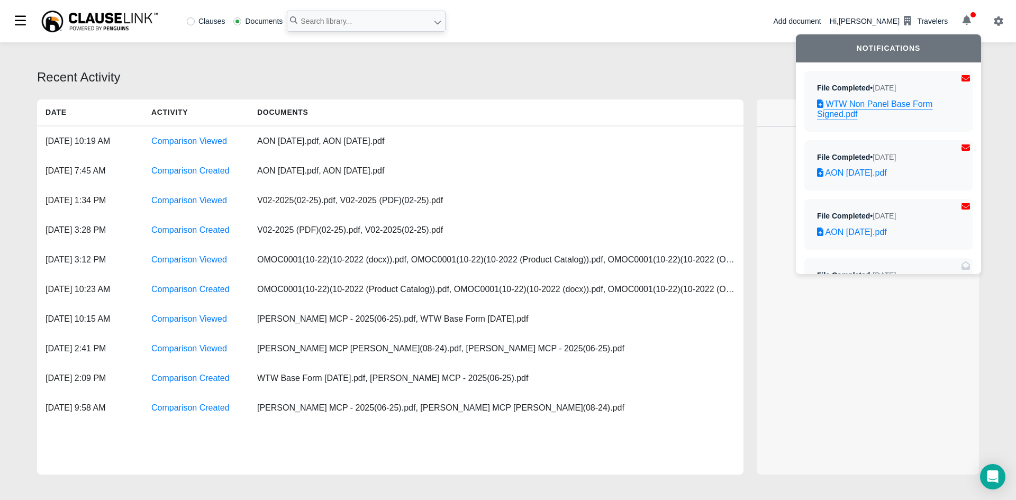
click at [880, 103] on link "WTW Non Panel Base Form Signed.pdf" at bounding box center [888, 109] width 143 height 20
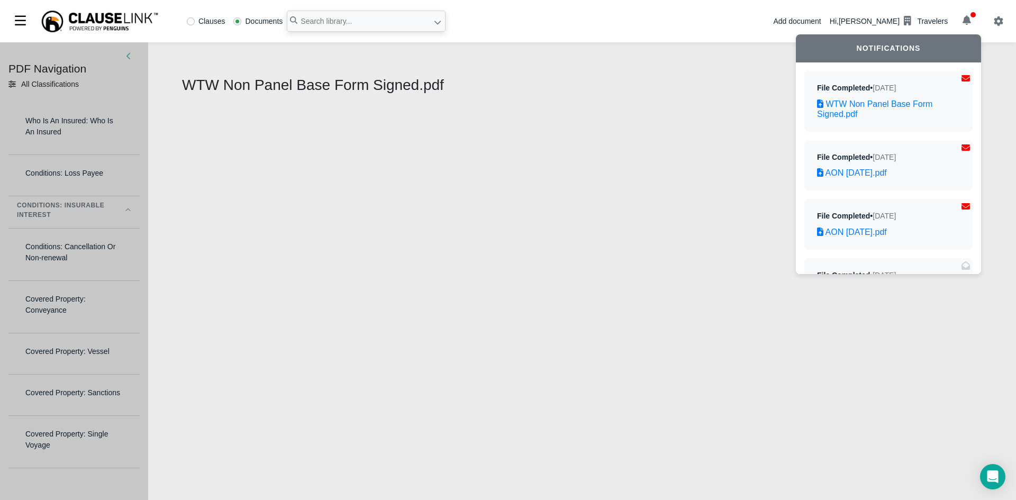
select select "1"
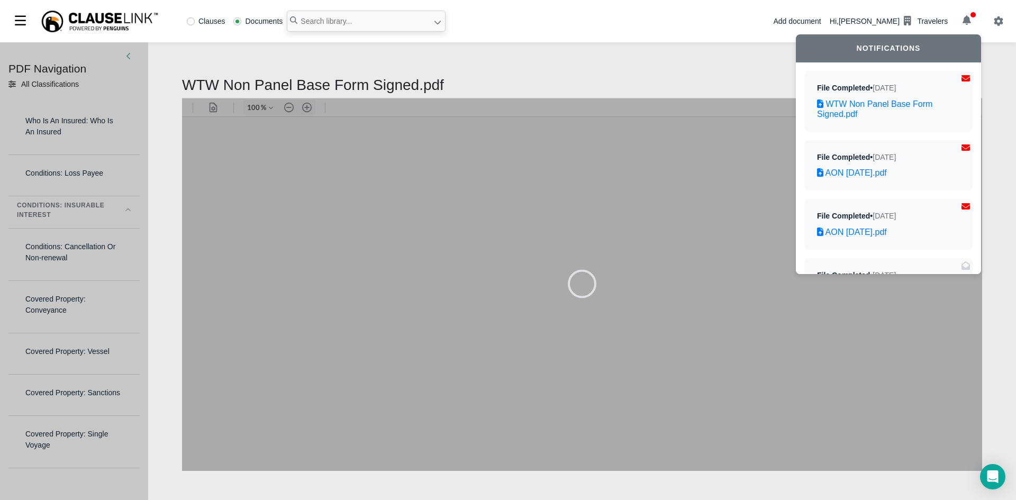
type input "83"
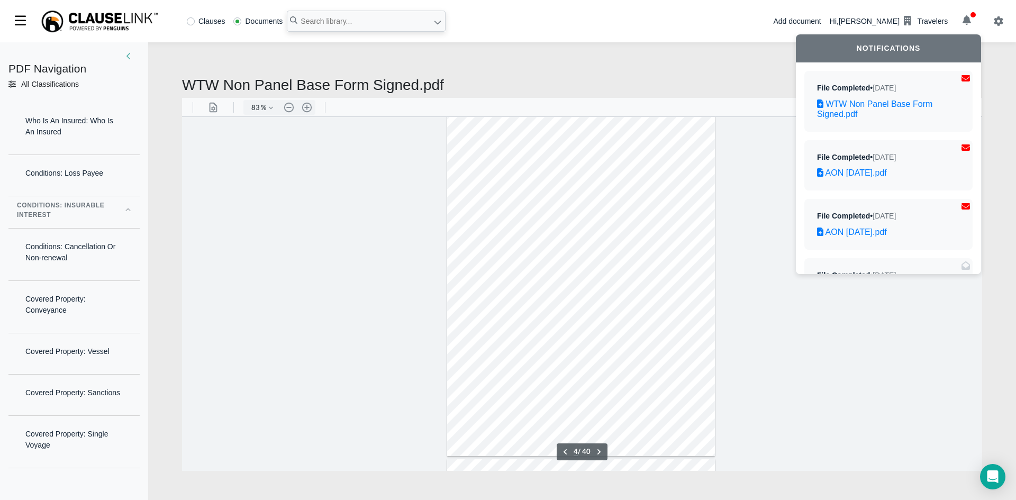
type input "3"
